Goal: Find specific page/section: Find specific page/section

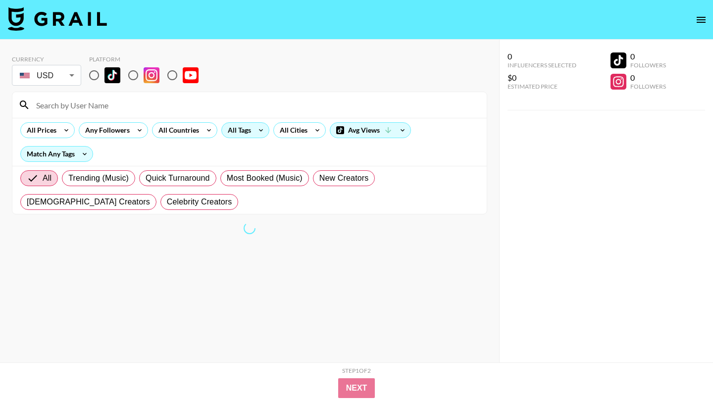
click at [229, 132] on div "All Tags" at bounding box center [237, 130] width 31 height 15
drag, startPoint x: 332, startPoint y: 79, endPoint x: 224, endPoint y: 210, distance: 170.1
click at [332, 79] on div at bounding box center [356, 201] width 713 height 402
click at [200, 310] on div at bounding box center [356, 201] width 713 height 402
click at [253, 129] on icon at bounding box center [261, 130] width 16 height 15
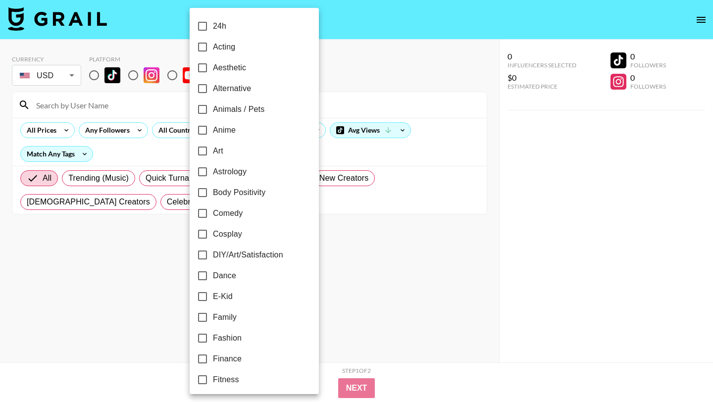
click at [206, 130] on input "Anime" at bounding box center [202, 130] width 21 height 21
checkbox input "true"
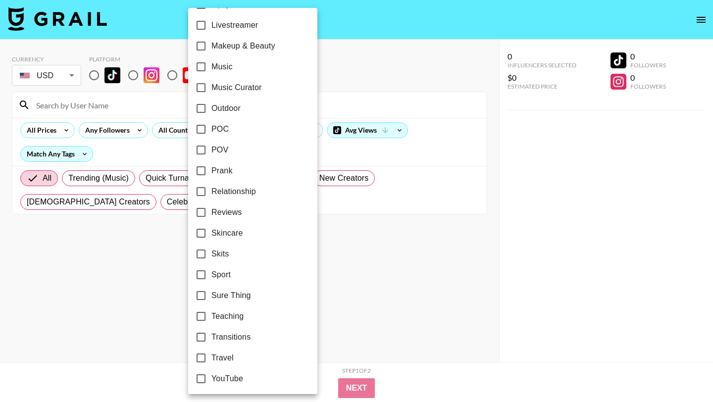
scroll to position [544, 0]
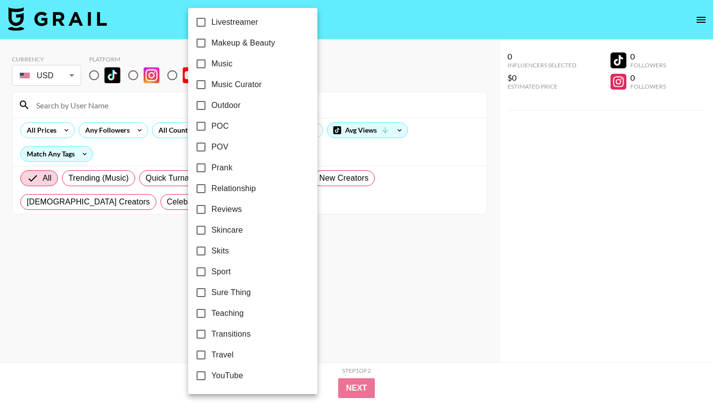
click at [369, 273] on div at bounding box center [356, 201] width 713 height 402
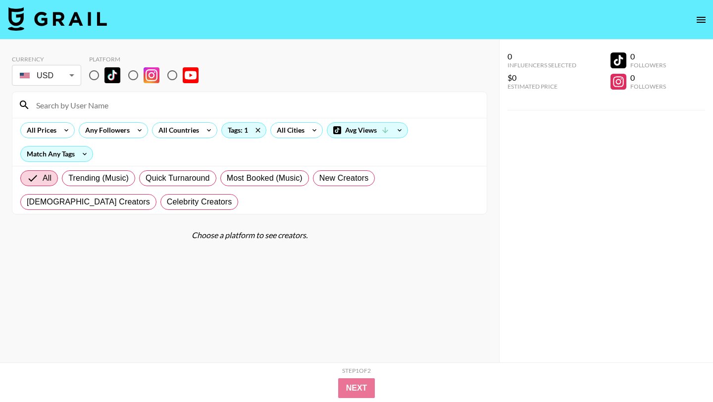
click at [95, 75] on input "radio" at bounding box center [94, 75] width 21 height 21
radio input "true"
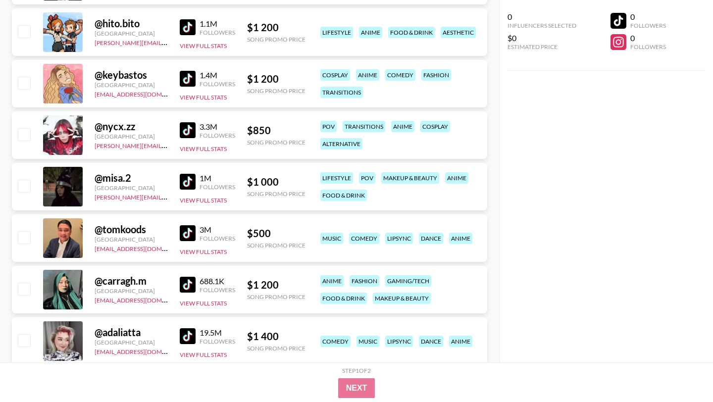
scroll to position [1124, 0]
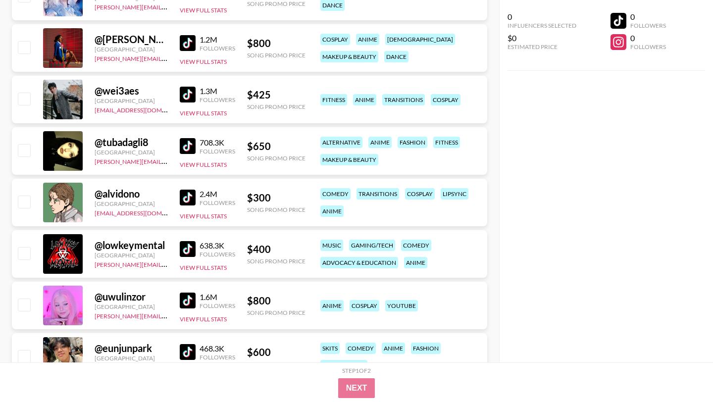
click at [186, 195] on img at bounding box center [188, 198] width 16 height 16
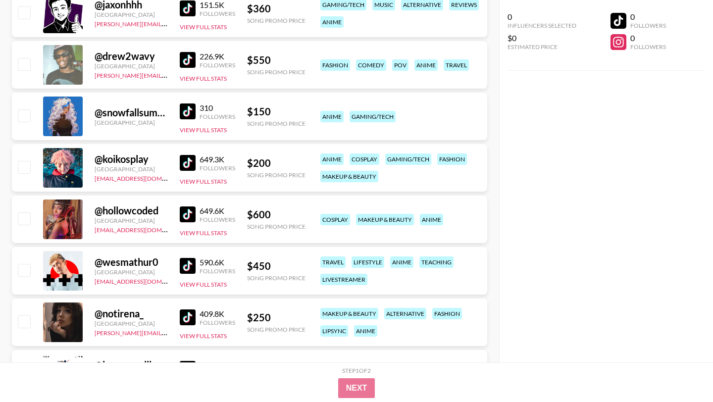
scroll to position [2406, 0]
